Goal: Find specific page/section: Find specific page/section

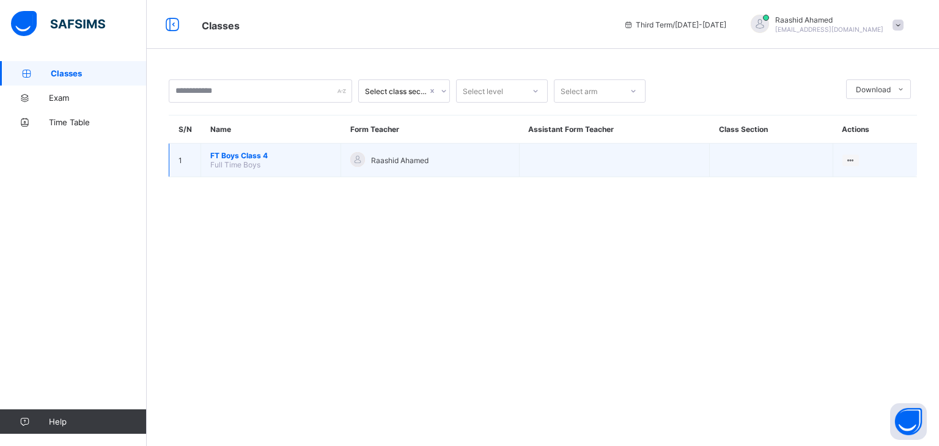
drag, startPoint x: 0, startPoint y: 0, endPoint x: 264, endPoint y: 158, distance: 307.7
click at [264, 158] on span "FT Boys Class 4" at bounding box center [270, 155] width 121 height 9
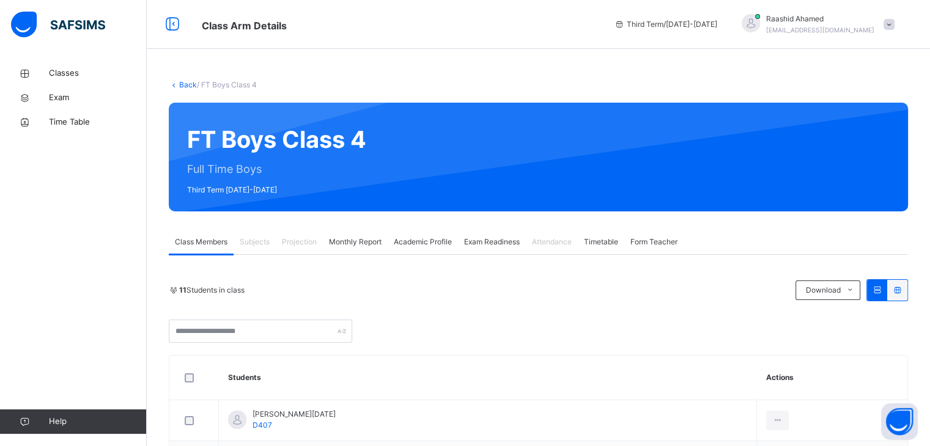
click at [304, 245] on span "Projection" at bounding box center [299, 242] width 35 height 11
click at [298, 238] on span "Projection" at bounding box center [299, 242] width 35 height 11
click at [362, 237] on span "Monthly Report" at bounding box center [355, 242] width 53 height 11
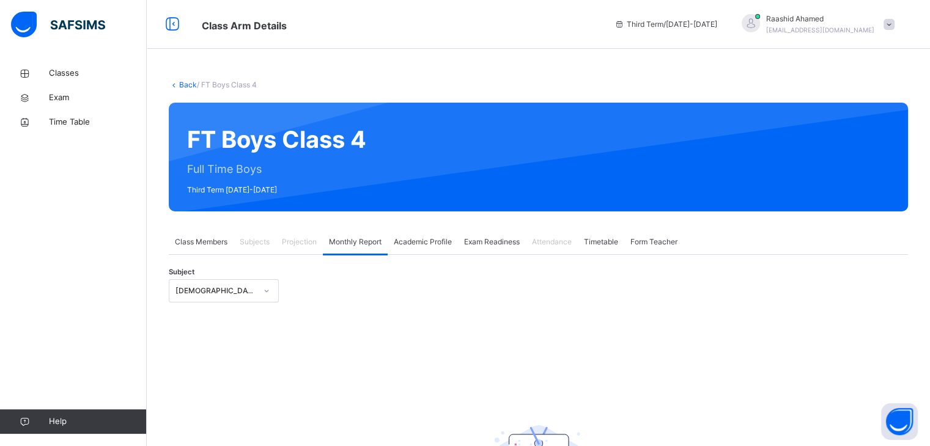
click at [303, 238] on span "Projection" at bounding box center [299, 242] width 35 height 11
click at [61, 70] on span "Classes" at bounding box center [98, 73] width 98 height 12
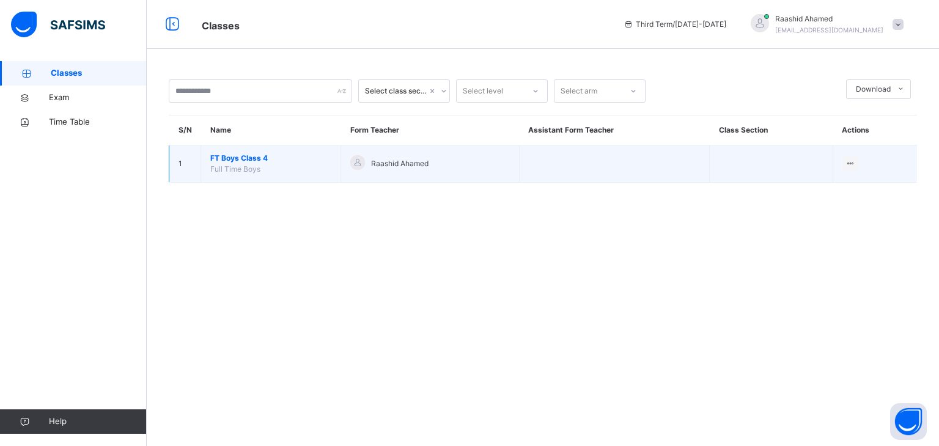
click at [257, 157] on span "FT Boys Class 4" at bounding box center [270, 158] width 121 height 11
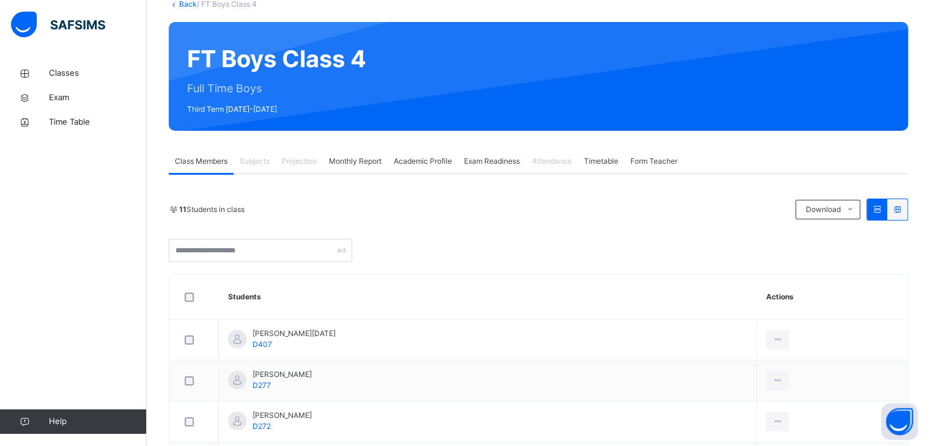
scroll to position [135, 0]
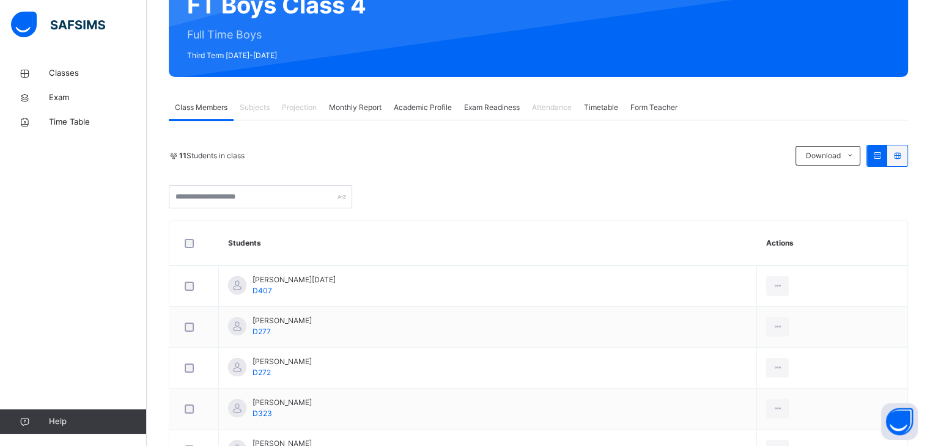
click at [254, 103] on span "Subjects" at bounding box center [255, 107] width 30 height 11
click at [309, 111] on span "Projection" at bounding box center [299, 107] width 35 height 11
click at [343, 102] on span "Monthly Report" at bounding box center [355, 107] width 53 height 11
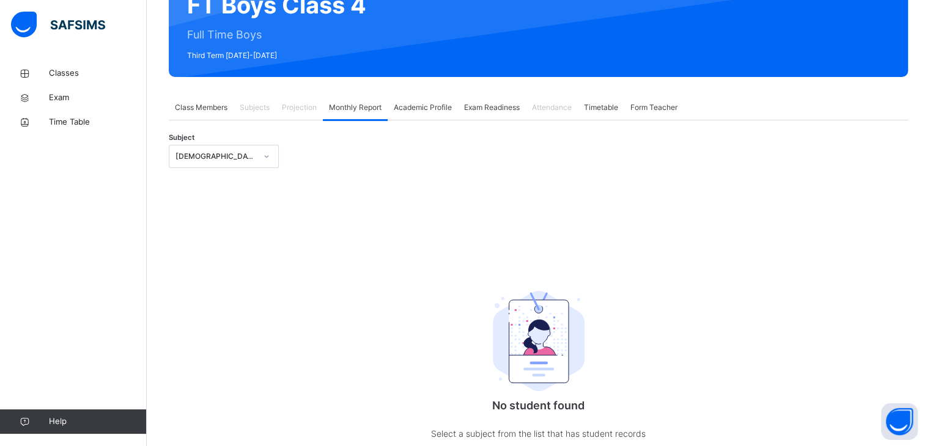
click at [305, 113] on div "Projection" at bounding box center [299, 107] width 47 height 24
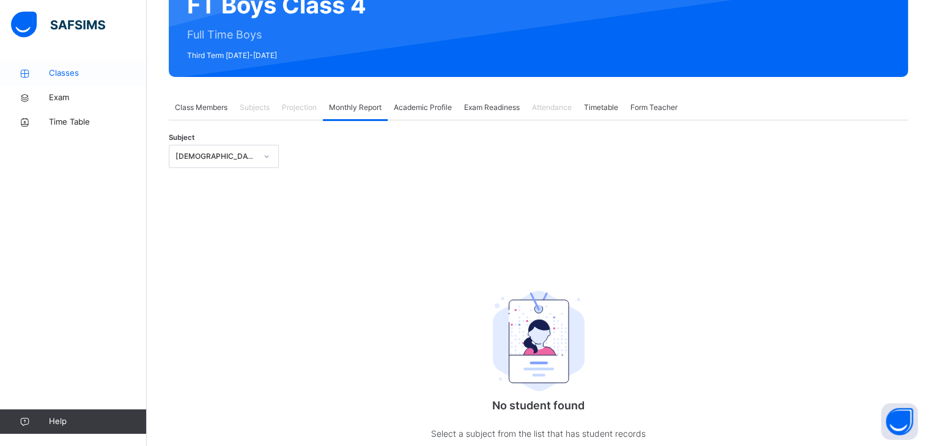
click at [100, 74] on span "Classes" at bounding box center [98, 73] width 98 height 12
